Goal: Task Accomplishment & Management: Manage account settings

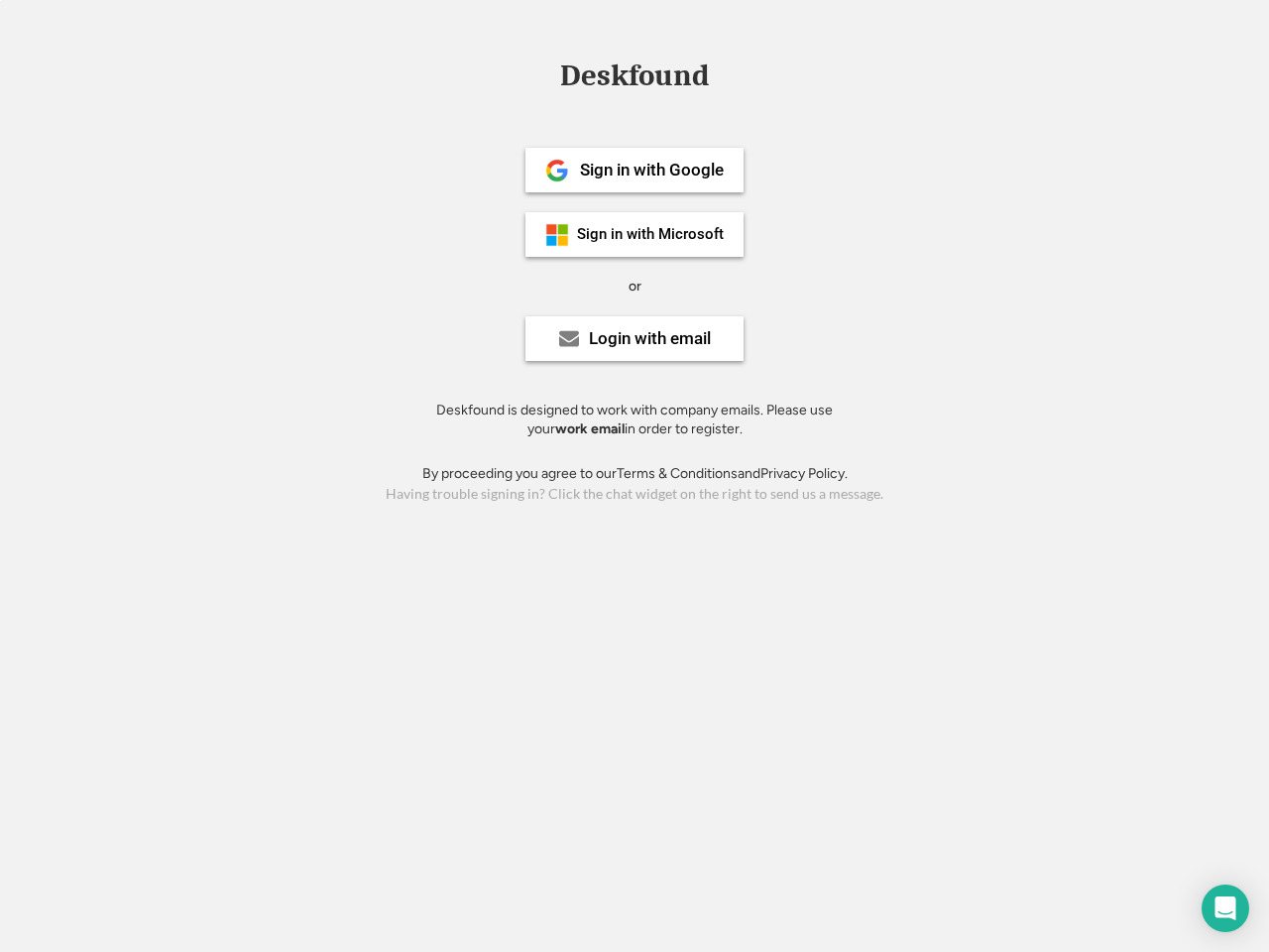
click at [634, 284] on div "or" at bounding box center [634, 287] width 13 height 20
click at [634, 80] on div "Deskfound" at bounding box center [634, 76] width 168 height 31
click at [543, 75] on div "Deskfound" at bounding box center [634, 80] width 1269 height 38
click at [634, 80] on div "Deskfound" at bounding box center [634, 76] width 168 height 31
click at [634, 286] on div "or" at bounding box center [634, 287] width 13 height 20
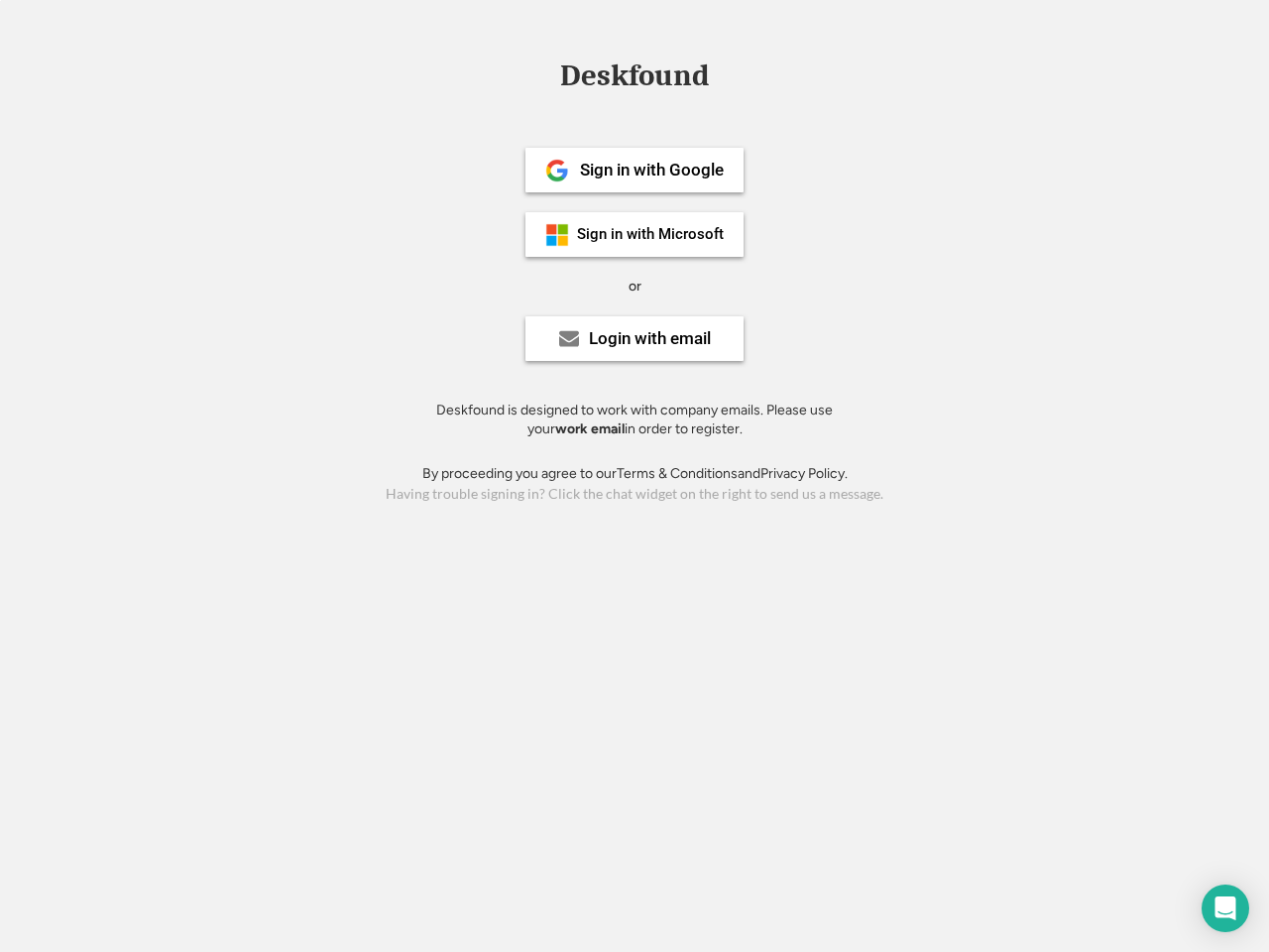
click at [634, 169] on div "Sign in with Google" at bounding box center [651, 169] width 143 height 17
click at [651, 169] on div "Sign in with Google" at bounding box center [651, 169] width 143 height 17
click at [558, 170] on img at bounding box center [558, 170] width 24 height 24
click at [634, 234] on div "Sign in with Microsoft" at bounding box center [649, 234] width 146 height 15
click at [651, 234] on div "Sign in with Microsoft" at bounding box center [649, 234] width 146 height 15
